Goal: Complete application form: Complete application form

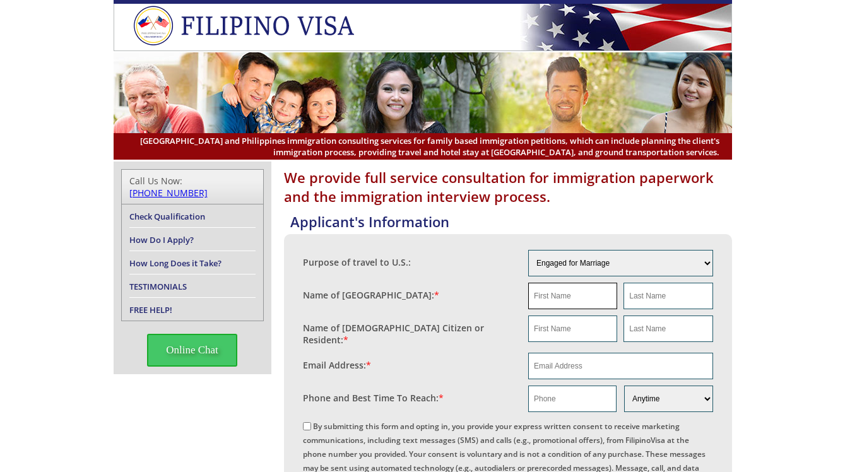
click at [565, 296] on input "text" at bounding box center [572, 296] width 89 height 26
paste input "[PERSON_NAME]"
click at [582, 293] on input "[PERSON_NAME]" at bounding box center [572, 296] width 89 height 26
type input "[PERSON_NAME]"
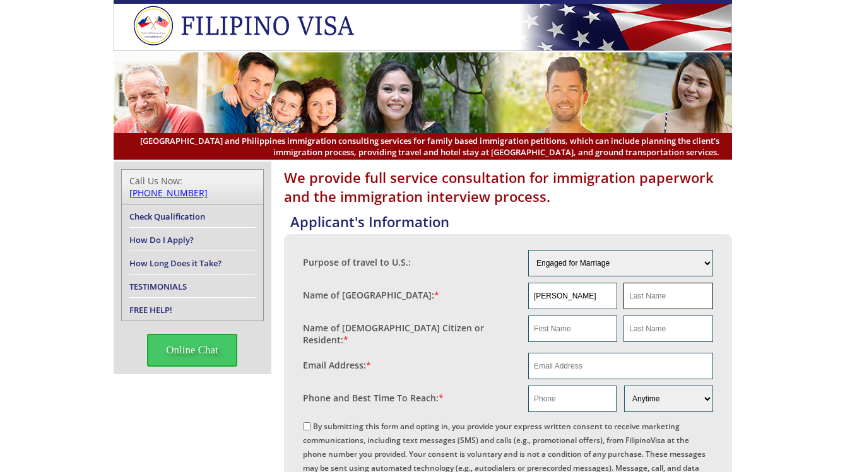
click at [655, 299] on input "text" at bounding box center [667, 296] width 89 height 26
paste input "Tagaloguin"
type input "Tagaloguin"
click at [631, 320] on input "text" at bounding box center [667, 328] width 89 height 26
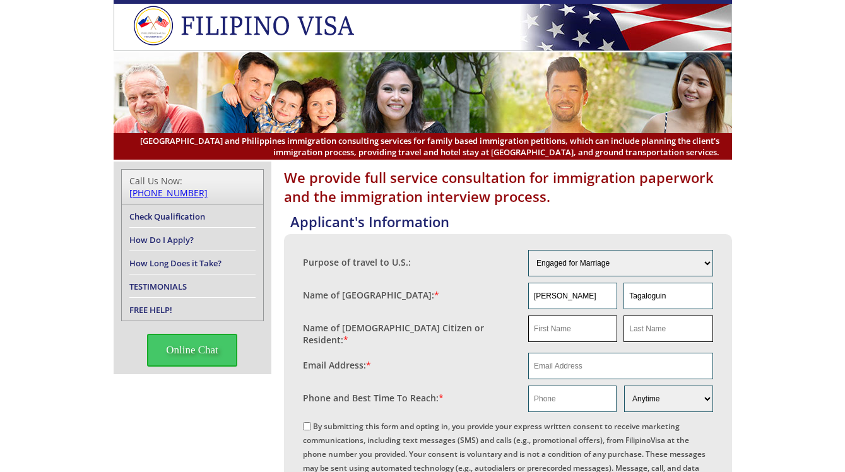
paste input "Tagaloguin"
type input "Tagaloguin"
drag, startPoint x: 549, startPoint y: 301, endPoint x: 500, endPoint y: 302, distance: 49.2
click at [500, 302] on fieldset "Name of [GEOGRAPHIC_DATA]: * [PERSON_NAME]" at bounding box center [508, 295] width 410 height 33
click at [545, 339] on input "text" at bounding box center [572, 328] width 89 height 26
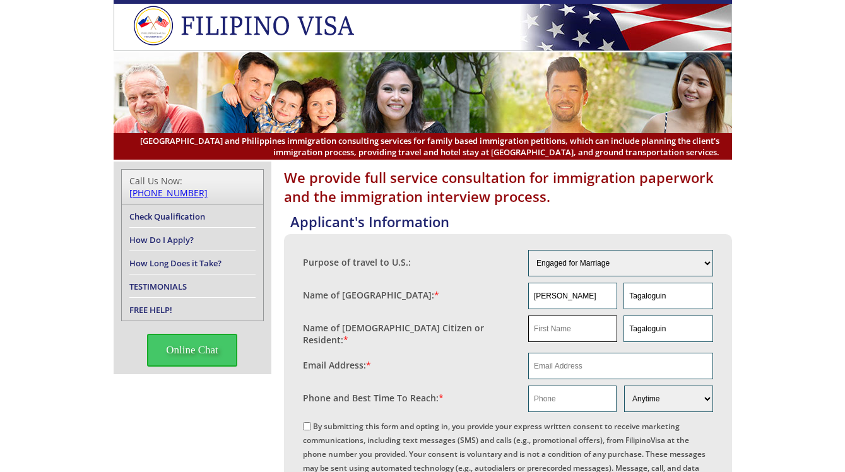
paste input "[PERSON_NAME]"
type input "[PERSON_NAME]"
click at [550, 361] on input "email" at bounding box center [620, 366] width 185 height 26
click at [575, 356] on input "email" at bounding box center [620, 366] width 185 height 26
paste input "[EMAIL_ADDRESS][DOMAIN_NAME]"
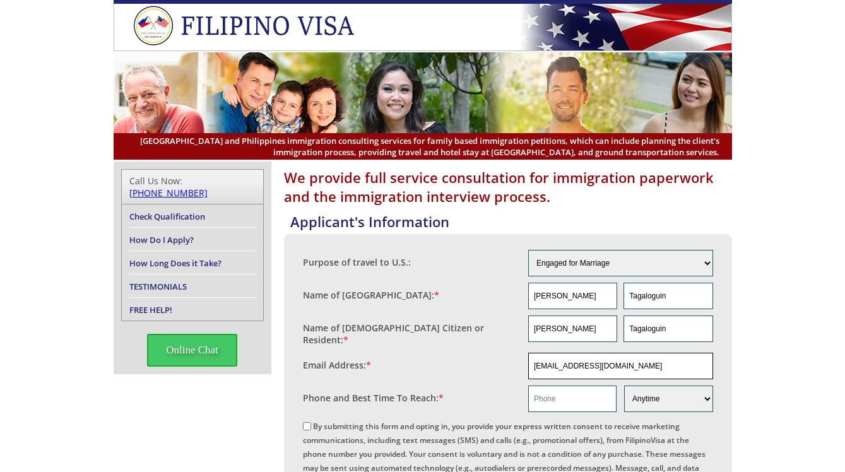
type input "[EMAIL_ADDRESS][DOMAIN_NAME]"
click at [561, 392] on input "text" at bounding box center [572, 398] width 88 height 26
paste input "12014233750"
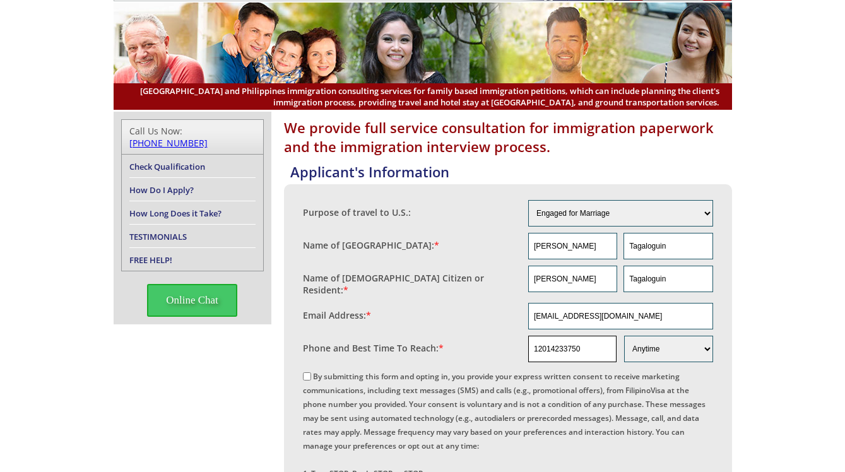
scroll to position [126, 0]
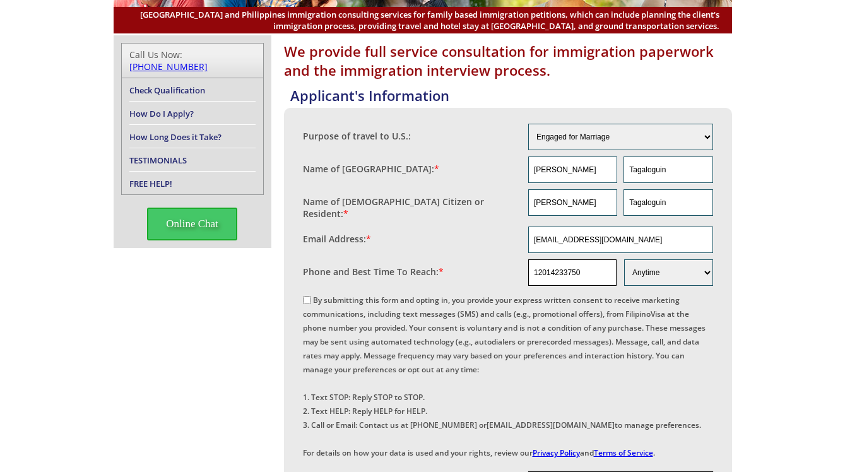
type input "12014233750"
click at [307, 298] on input "By submitting this form and opting in, you provide your express written consent…" at bounding box center [307, 300] width 8 height 8
checkbox input "true"
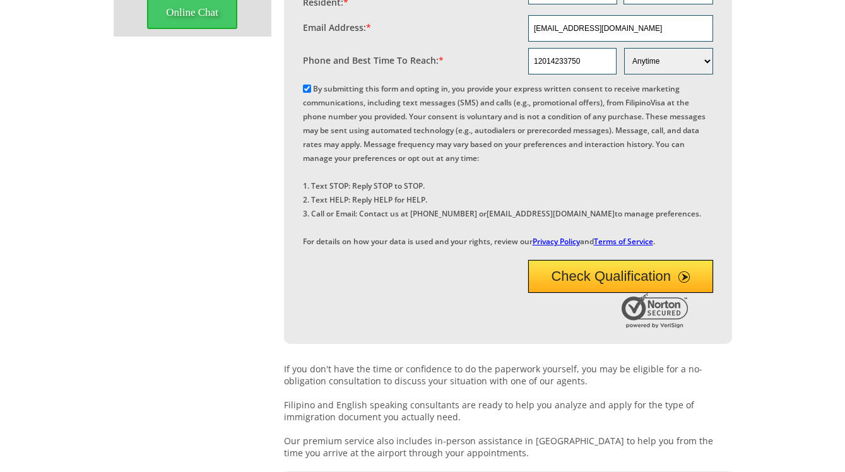
scroll to position [378, 0]
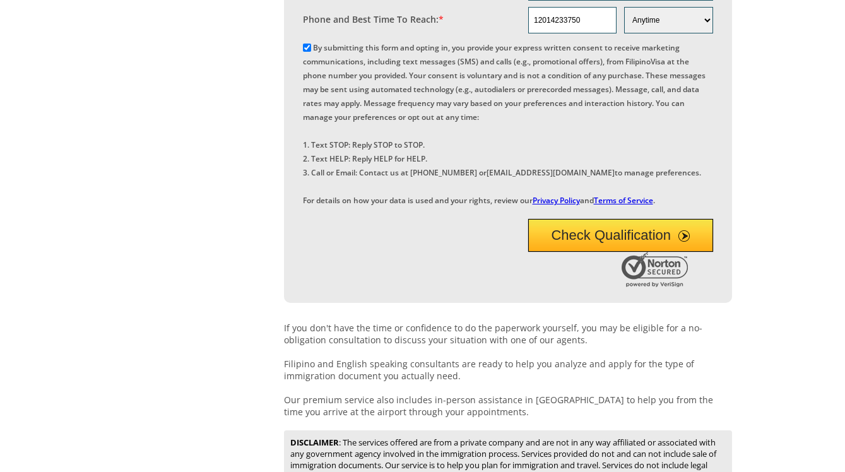
click at [646, 252] on button "Check Qualification" at bounding box center [620, 235] width 185 height 33
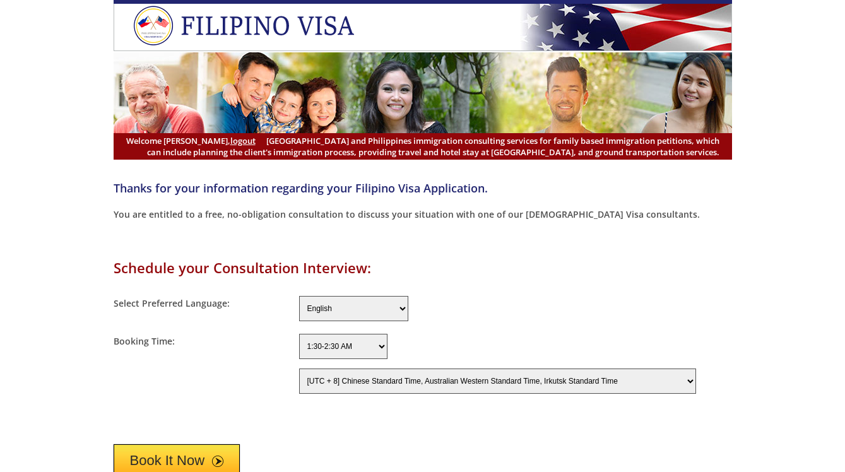
select select "-480"
